Goal: Transaction & Acquisition: Purchase product/service

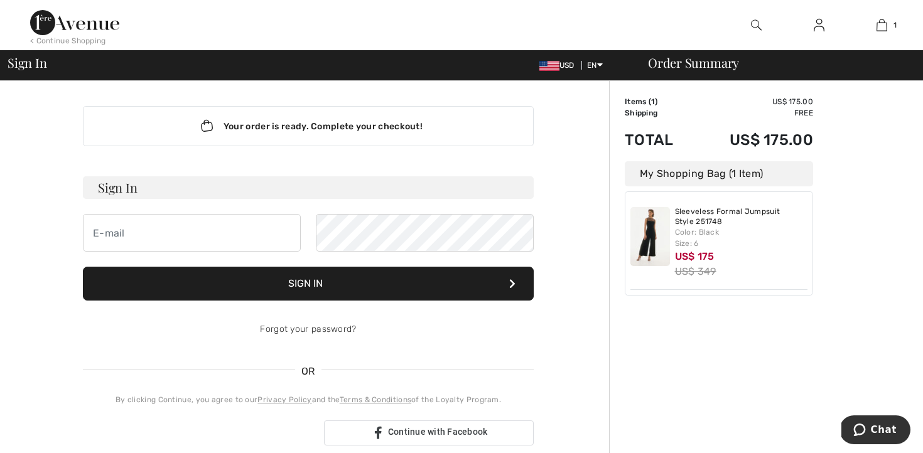
click at [24, 169] on div "Your order is ready. Complete your checkout! Sign In Sign In Forgot your passwo…" at bounding box center [308, 440] width 601 height 719
click at [144, 230] on input "email" at bounding box center [192, 233] width 218 height 38
type input "[EMAIL_ADDRESS][DOMAIN_NAME]"
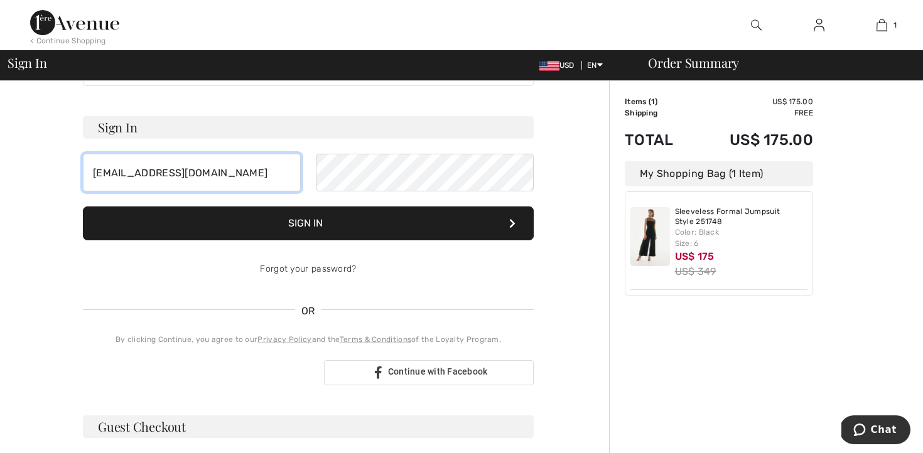
scroll to position [38, 0]
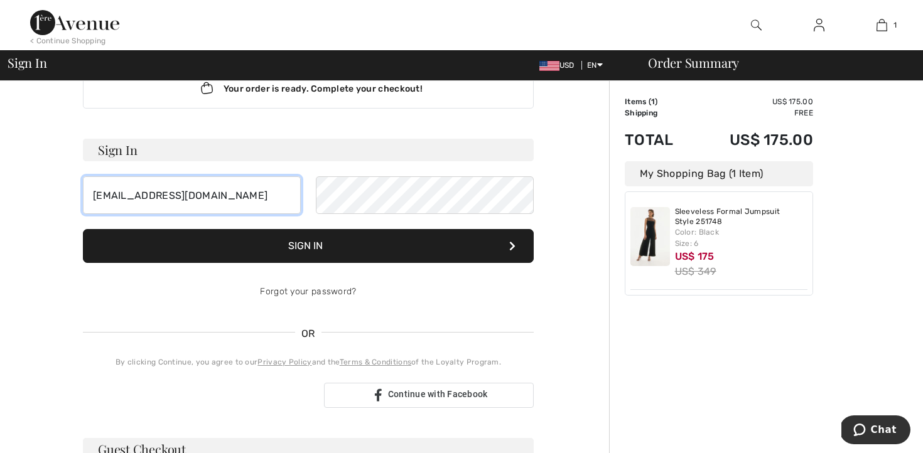
drag, startPoint x: 225, startPoint y: 191, endPoint x: 104, endPoint y: 183, distance: 121.4
click at [104, 183] on input "[EMAIL_ADDRESS][DOMAIN_NAME]" at bounding box center [192, 195] width 218 height 38
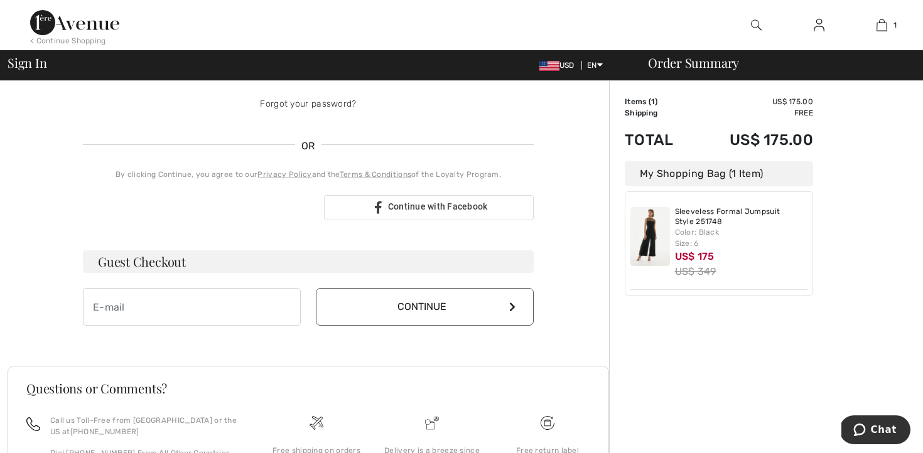
scroll to position [276, 0]
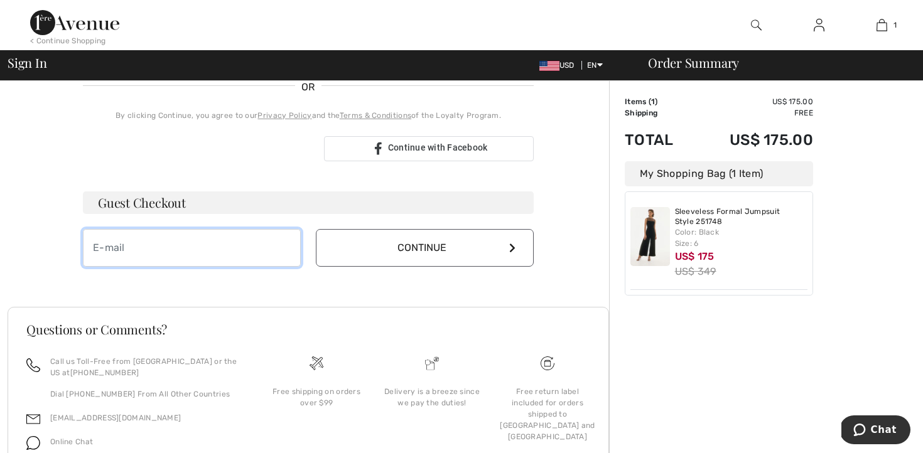
click at [141, 252] on input "email" at bounding box center [192, 248] width 218 height 38
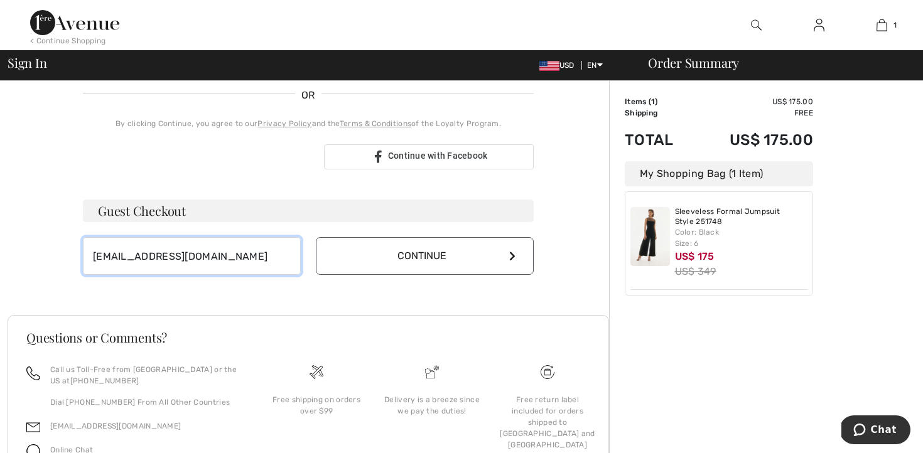
type input "[EMAIL_ADDRESS][DOMAIN_NAME]"
click at [381, 250] on button "Continue" at bounding box center [425, 256] width 218 height 38
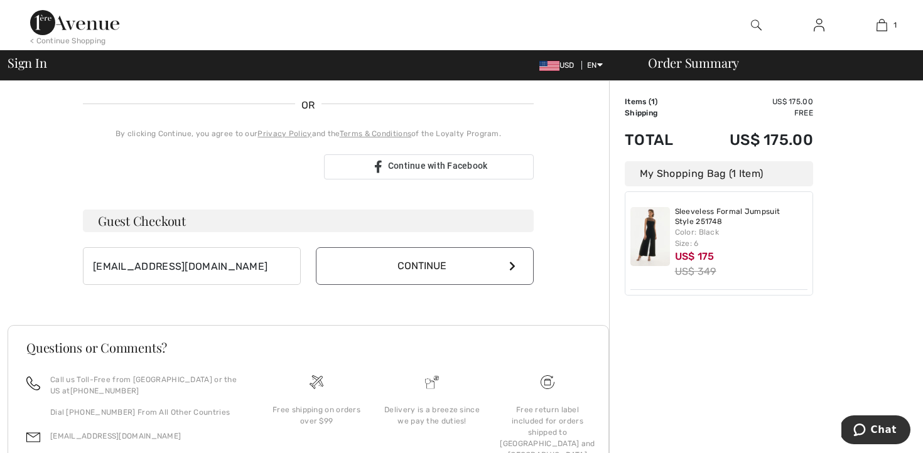
scroll to position [276, 0]
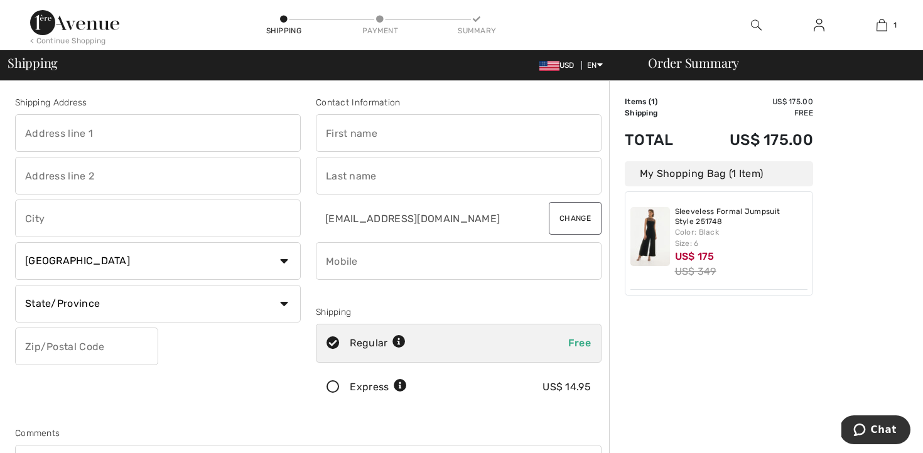
click at [234, 359] on div "Shipping Address Country [GEOGRAPHIC_DATA] [GEOGRAPHIC_DATA] [GEOGRAPHIC_DATA] …" at bounding box center [158, 254] width 301 height 316
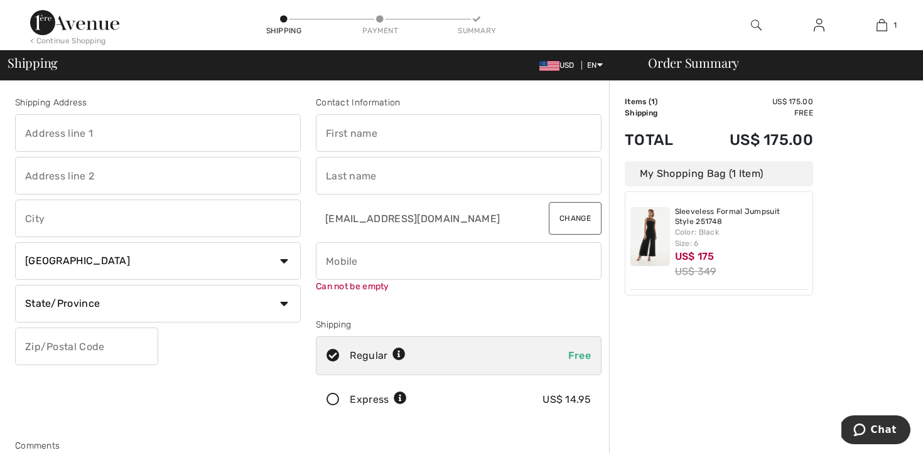
click at [169, 127] on input "text" at bounding box center [158, 133] width 286 height 38
type input "[STREET_ADDRESS]"
click at [134, 213] on input "text" at bounding box center [158, 219] width 286 height 38
type input "[PERSON_NAME]"
click at [259, 261] on select "Country Canada United States Afghanistan Aland Islands Albania Algeria American…" at bounding box center [158, 261] width 286 height 38
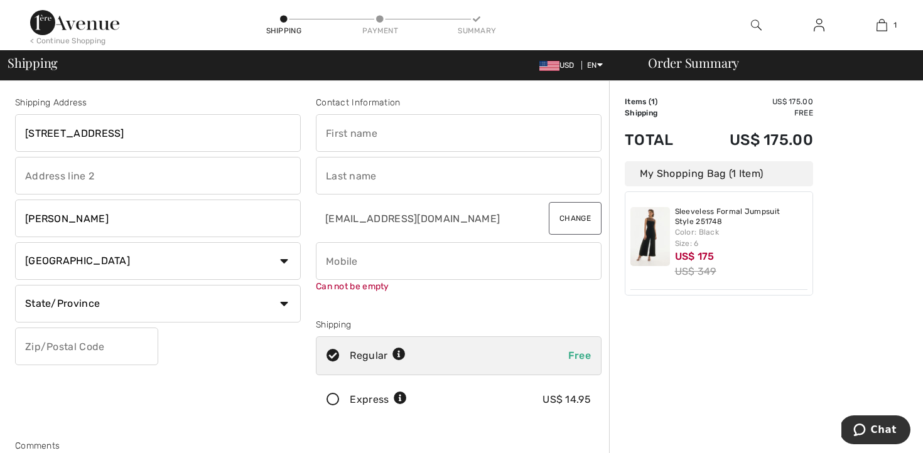
select select "US"
click at [284, 301] on select "State/Province Alabama Alaska American Samoa Arizona Arkansas California Colora…" at bounding box center [158, 304] width 286 height 38
select select "NY"
click at [139, 348] on input "text" at bounding box center [86, 347] width 143 height 38
type input "10509"
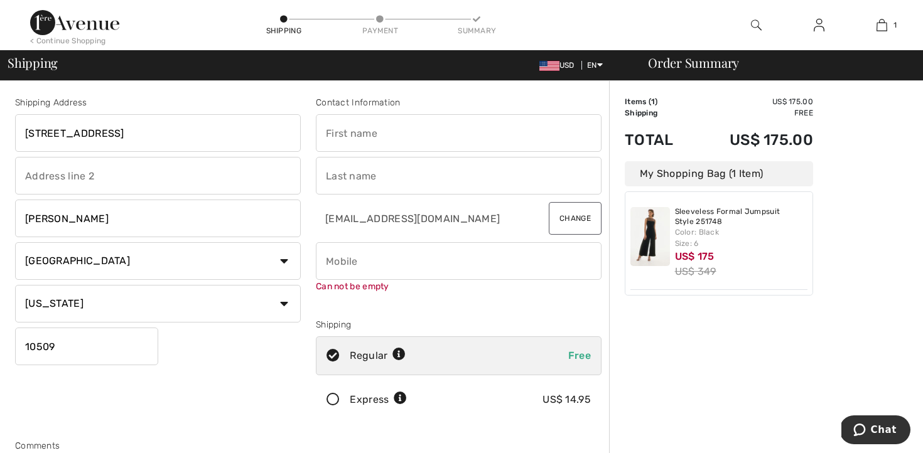
click at [403, 132] on input "text" at bounding box center [459, 133] width 286 height 38
type input "Cathryn"
click at [387, 179] on input "text" at bounding box center [459, 176] width 286 height 38
type input "Delbono"
click at [449, 257] on input "phone" at bounding box center [459, 261] width 286 height 38
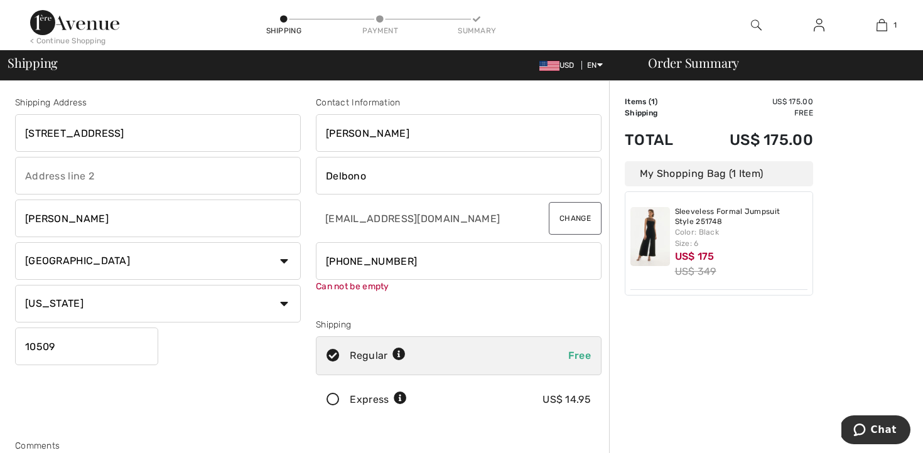
type input "9145579386"
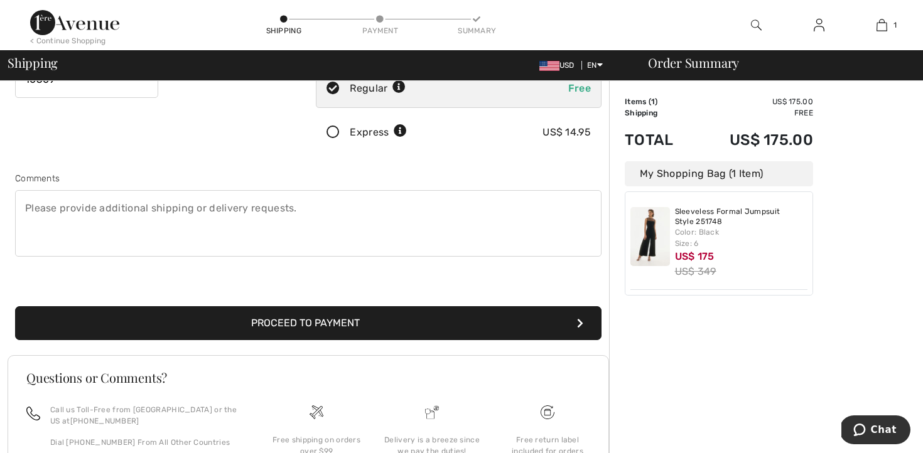
scroll to position [269, 0]
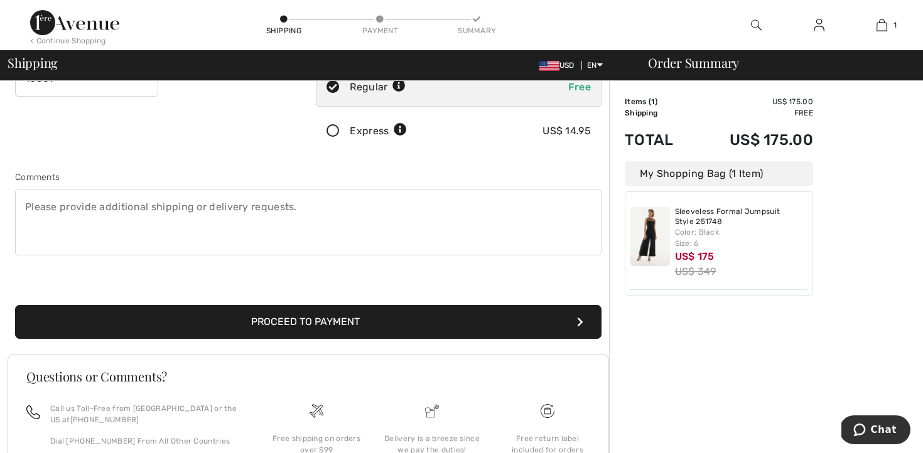
click at [311, 321] on button "Proceed to Payment" at bounding box center [308, 322] width 586 height 34
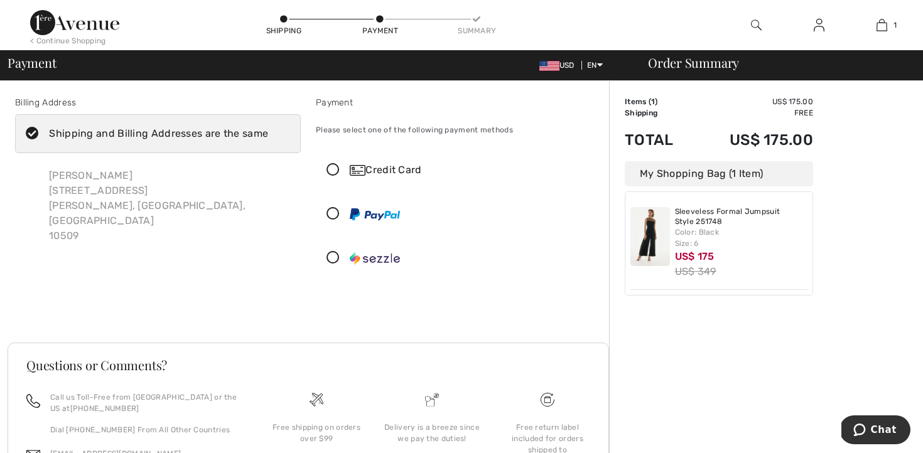
click at [332, 166] on icon at bounding box center [332, 170] width 33 height 13
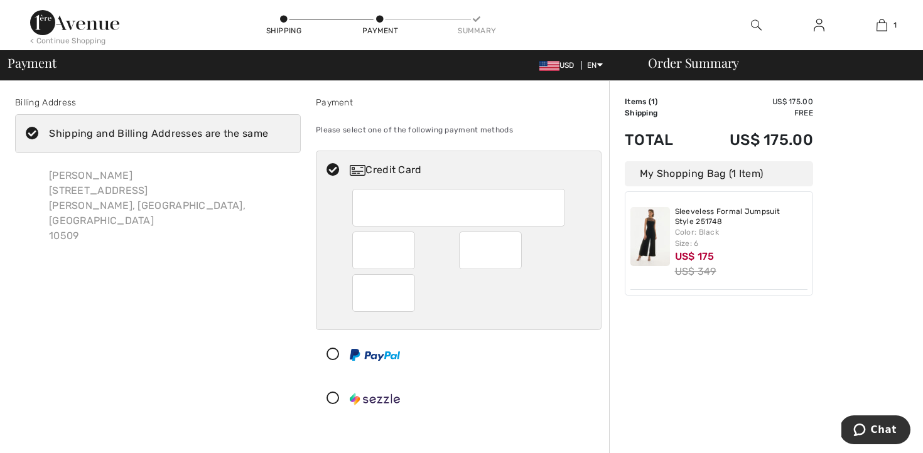
click at [407, 245] on div at bounding box center [383, 251] width 63 height 38
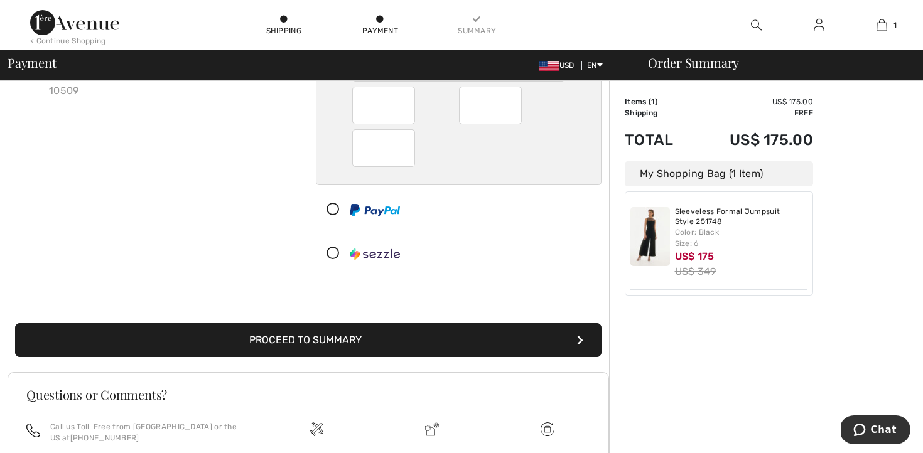
scroll to position [146, 0]
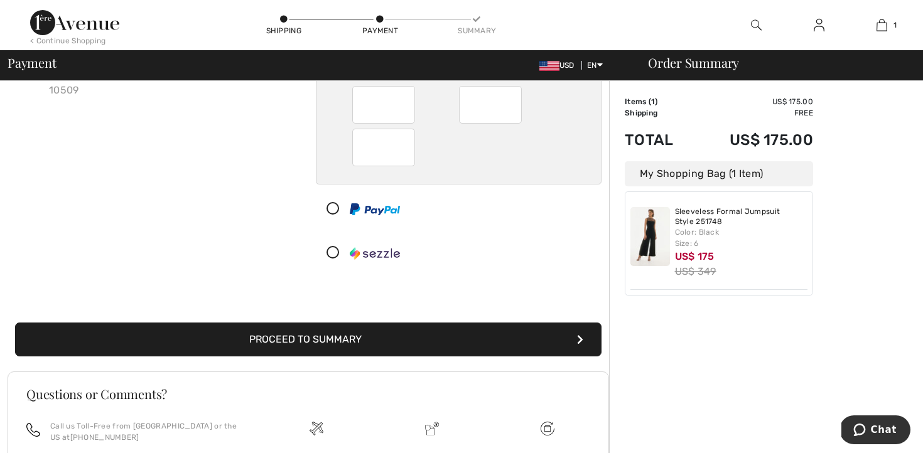
click at [355, 336] on button "Proceed to Summary" at bounding box center [308, 340] width 586 height 34
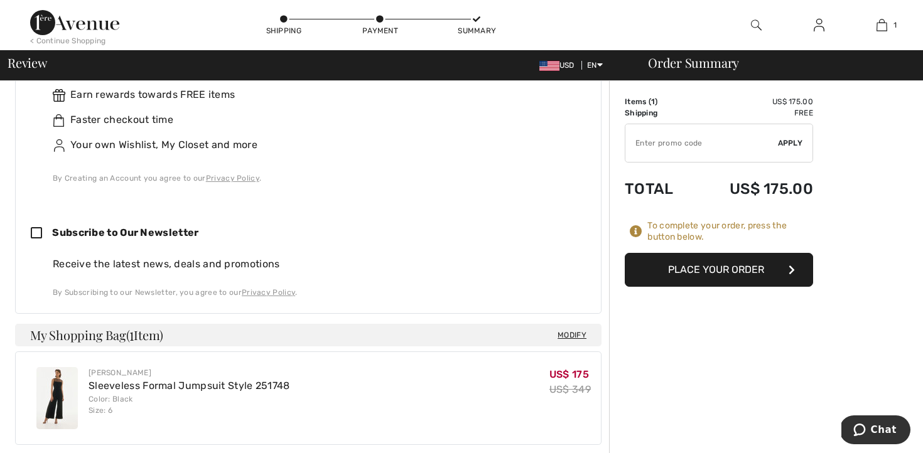
scroll to position [427, 0]
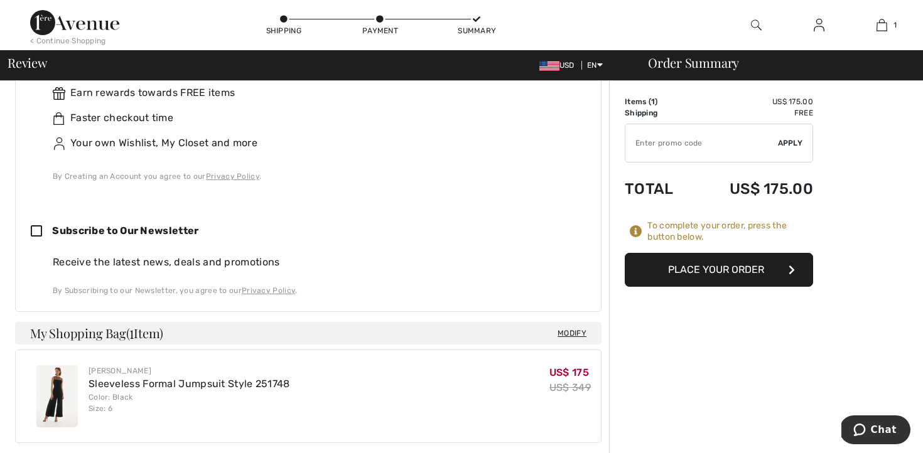
click at [700, 267] on button "Place Your Order" at bounding box center [718, 270] width 188 height 34
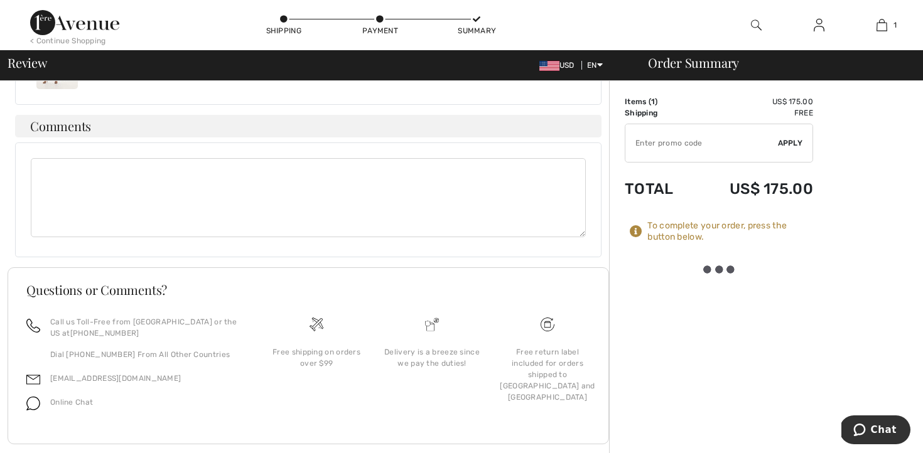
scroll to position [776, 0]
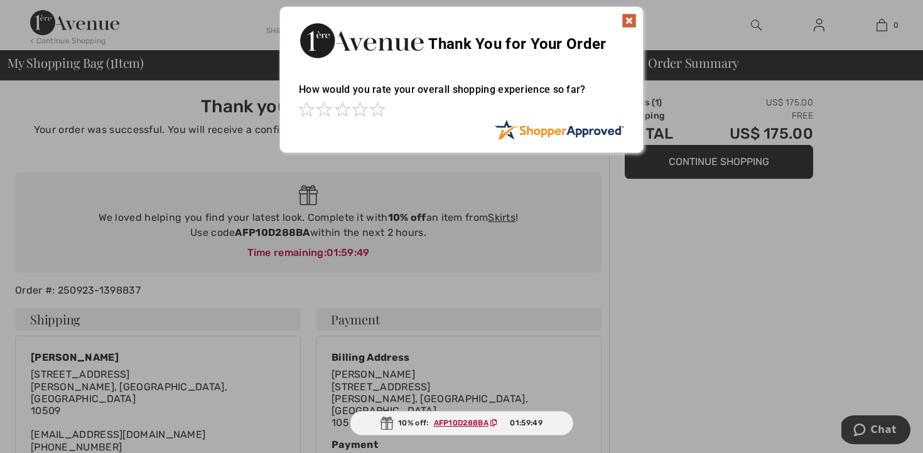
click at [628, 18] on img at bounding box center [628, 20] width 15 height 15
